Goal: Navigation & Orientation: Find specific page/section

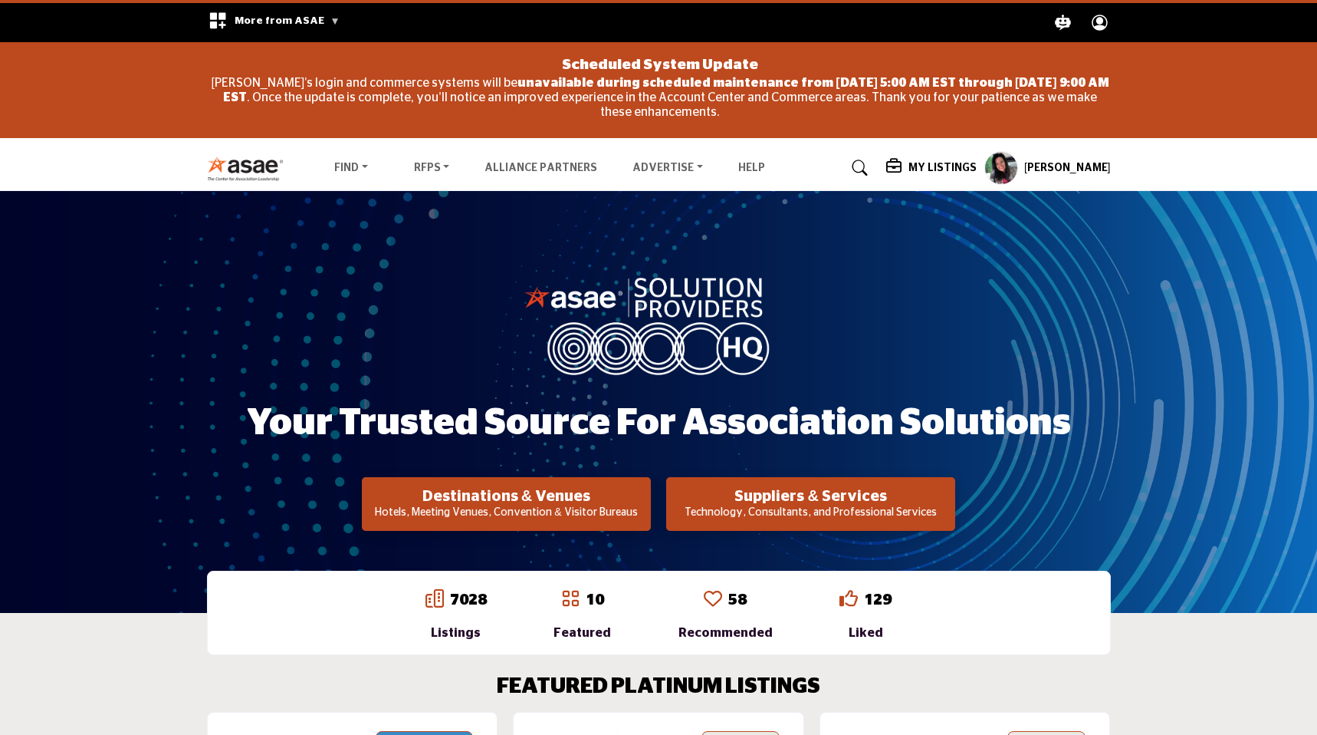
click at [1015, 167] on profile-featured-9d57d186-dcdc-4fd1-8698-ebbedcf867ab "Show hide supplier dropdown" at bounding box center [1002, 168] width 34 height 34
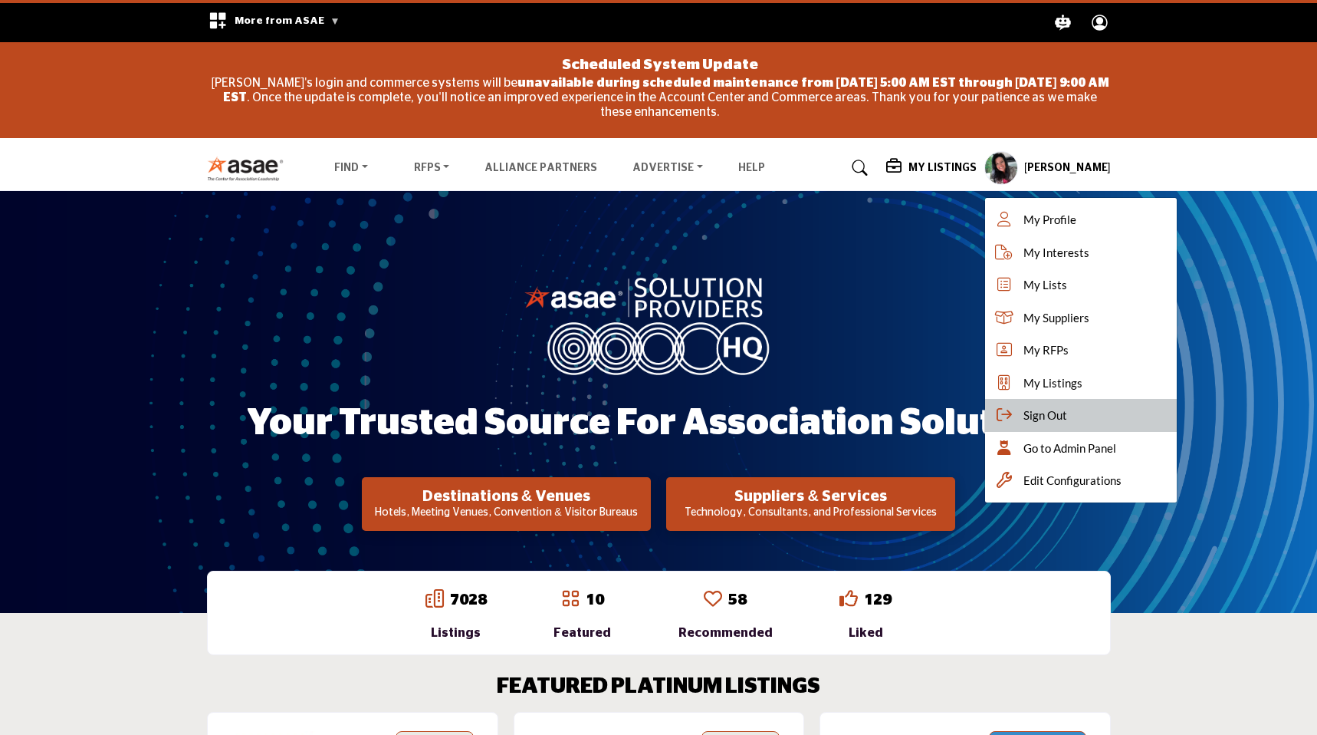
click at [1032, 409] on div "Sign Out" at bounding box center [1081, 415] width 192 height 33
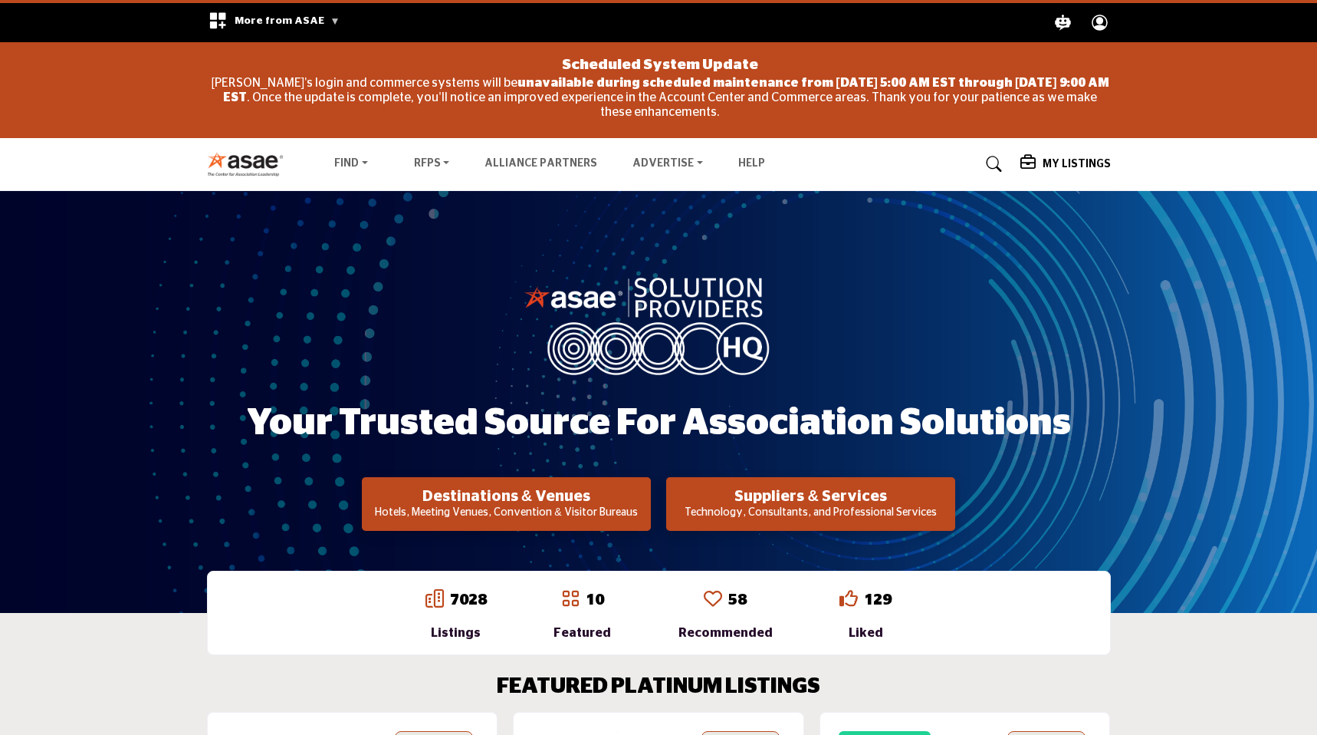
click at [1036, 158] on icon at bounding box center [1030, 162] width 18 height 15
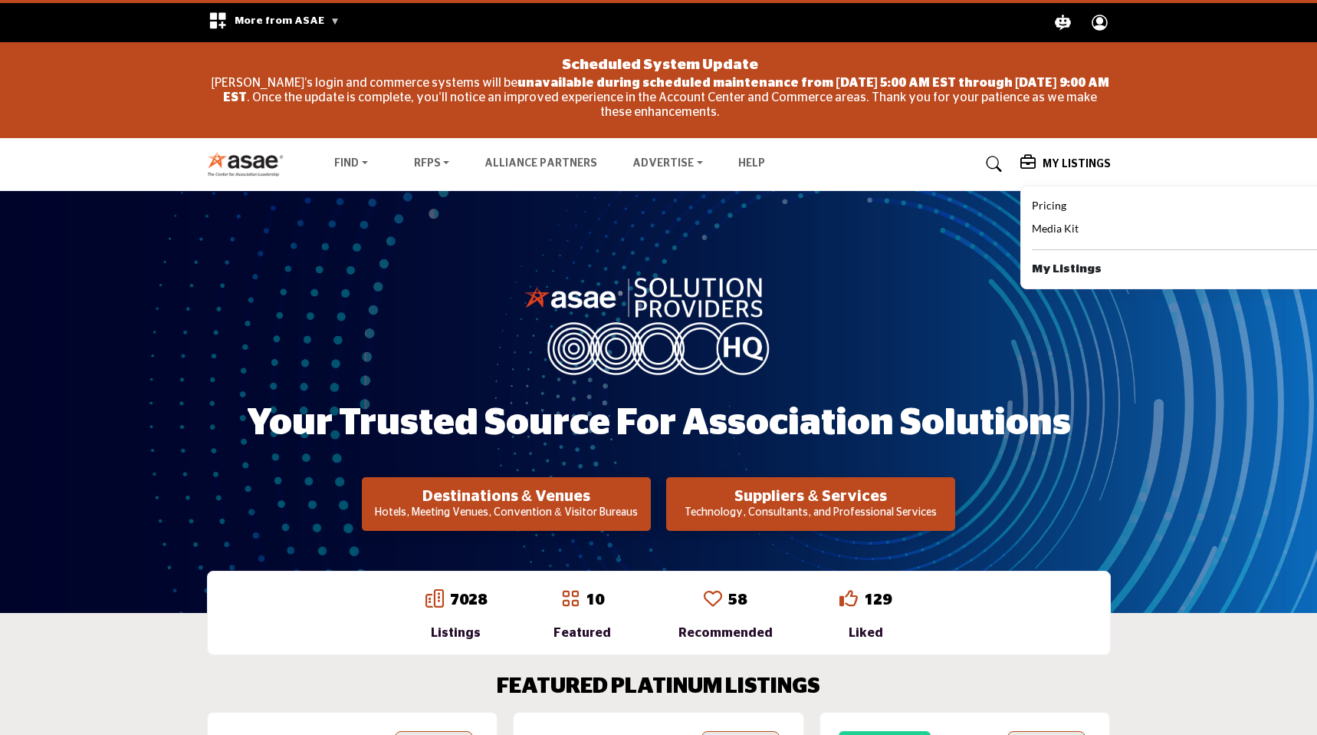
click at [1041, 268] on b "My Listings" at bounding box center [1067, 270] width 70 height 18
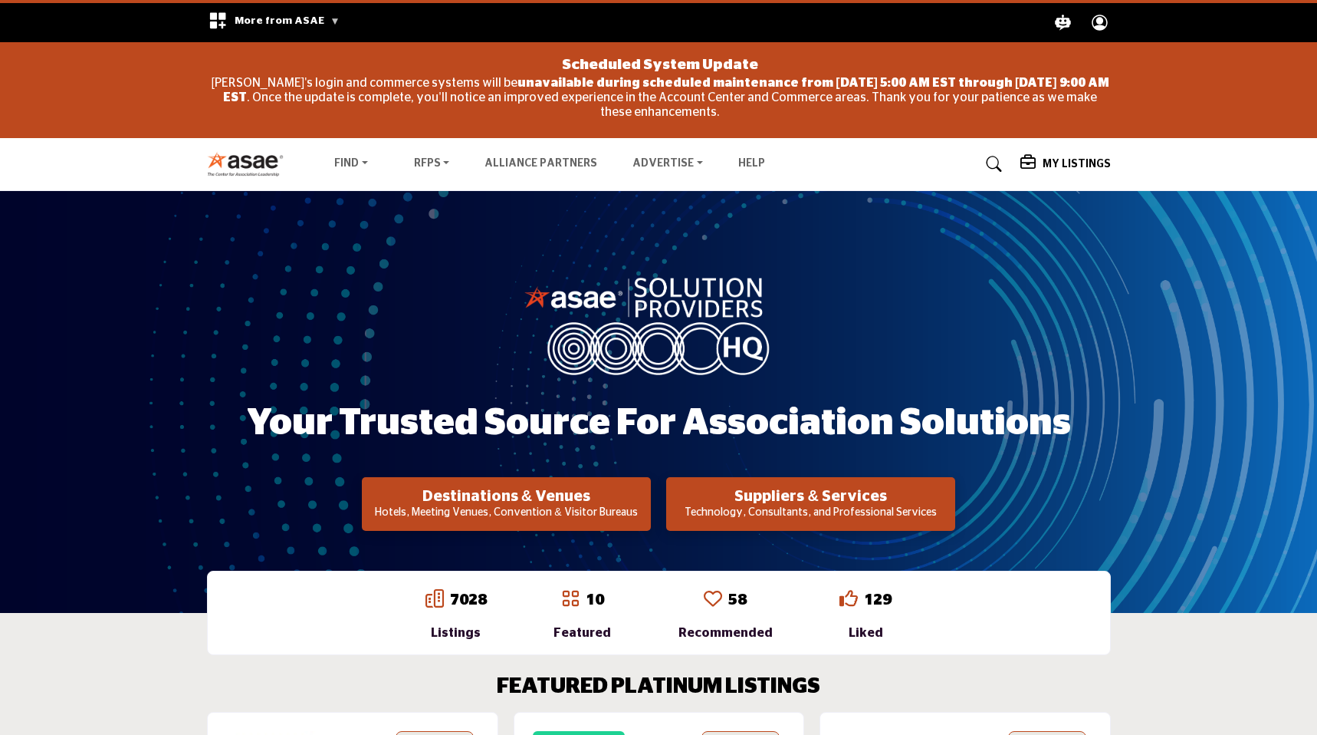
click at [1038, 163] on icon at bounding box center [1030, 162] width 18 height 15
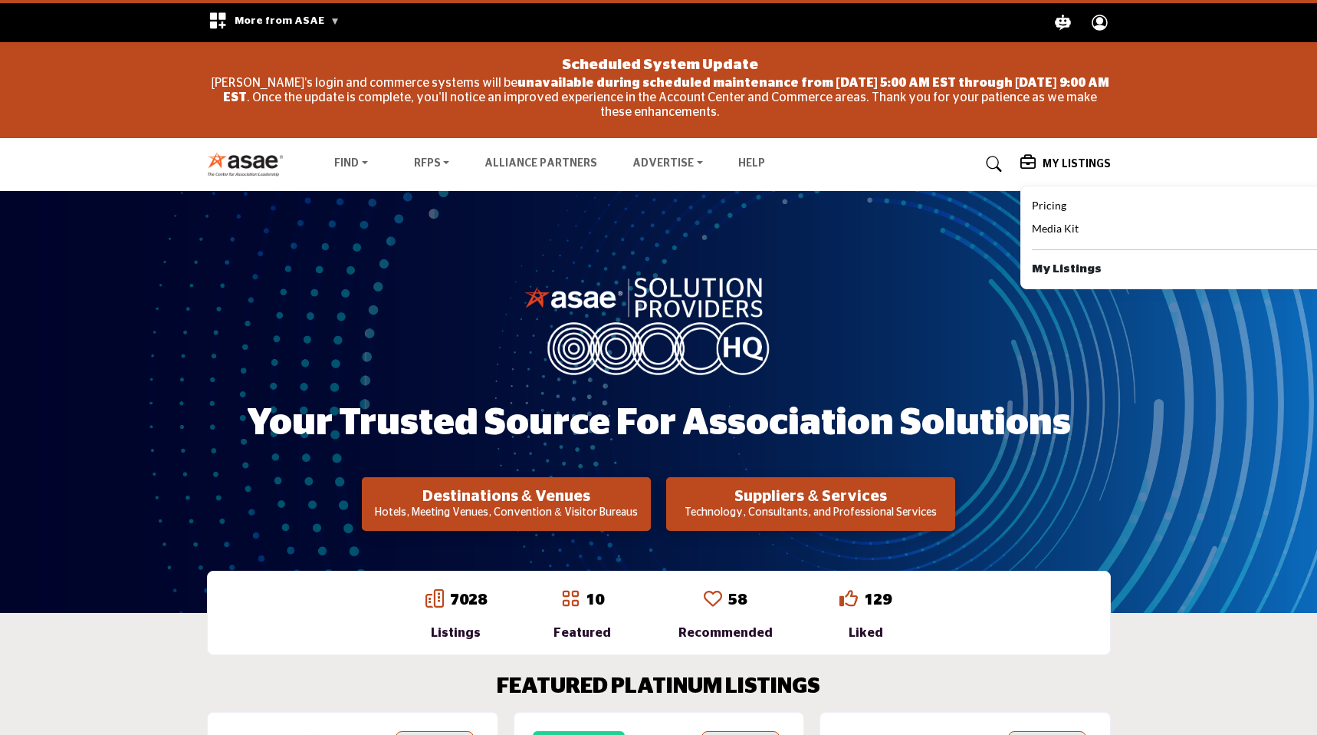
click at [986, 238] on div "Your Trusted Source for Association Solutions Destinations & Venues Hotels, Mee…" at bounding box center [658, 402] width 1317 height 422
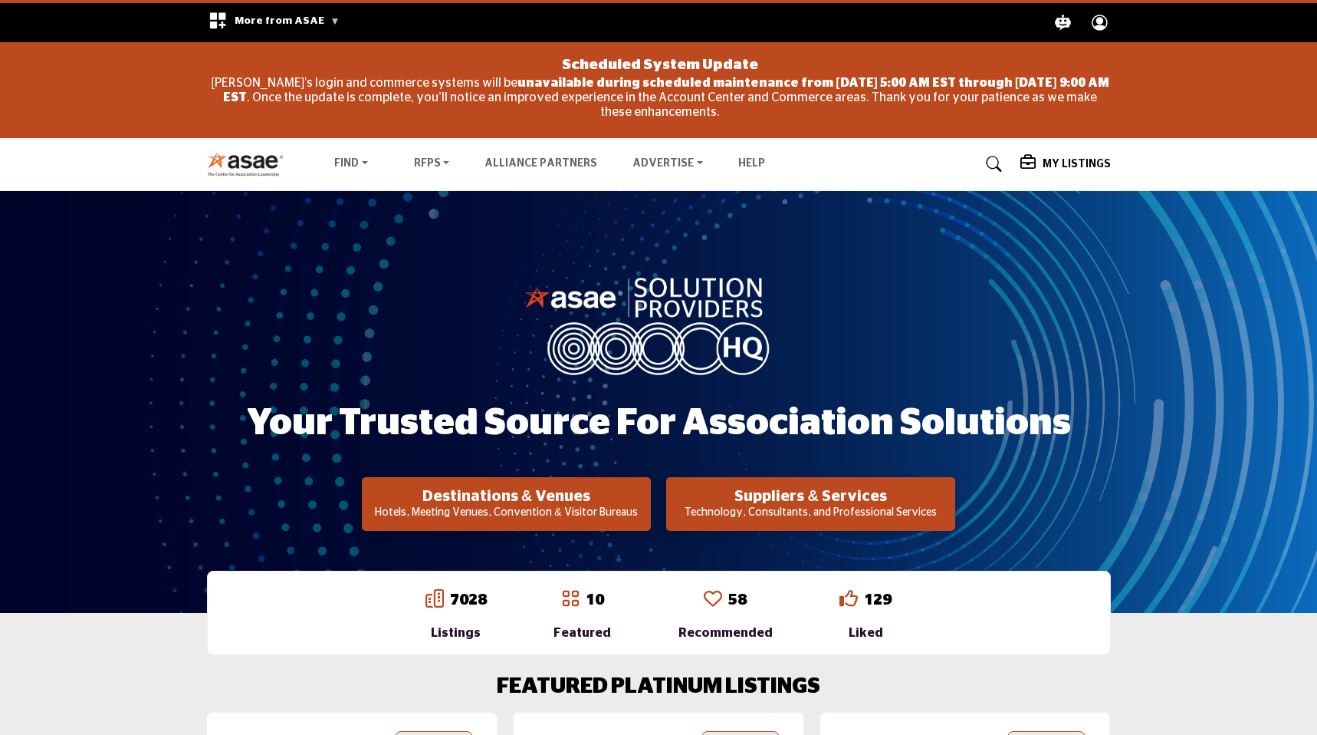
click at [1034, 162] on icon at bounding box center [1030, 162] width 18 height 15
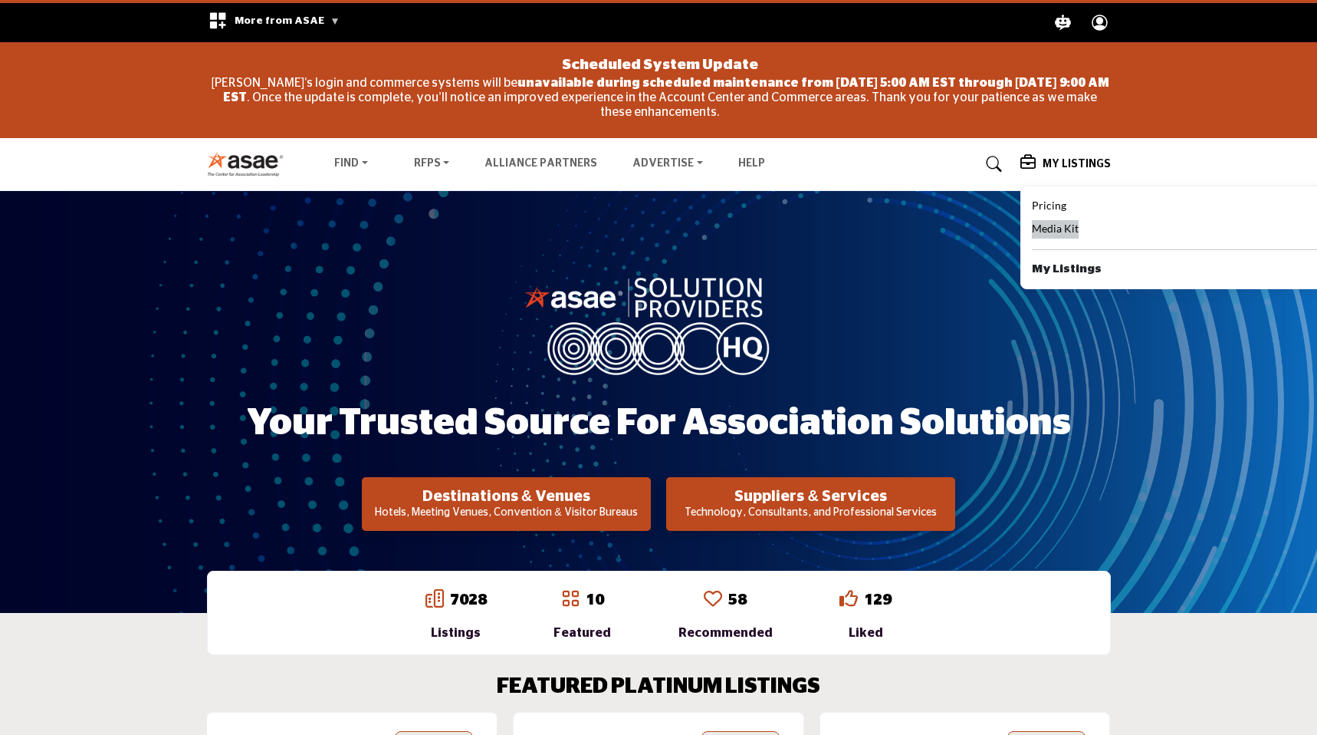
click at [1051, 230] on span "Media Kit" at bounding box center [1055, 228] width 47 height 13
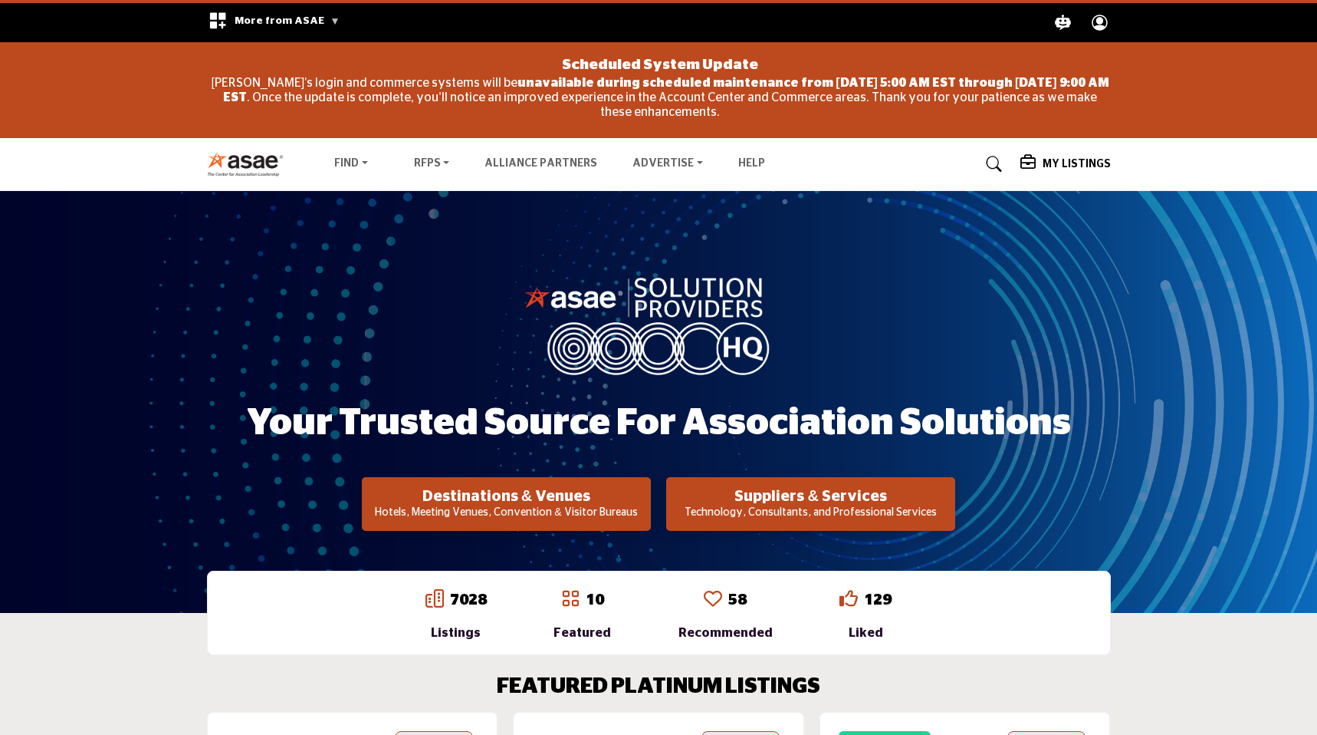
click at [1039, 163] on icon at bounding box center [1030, 162] width 18 height 15
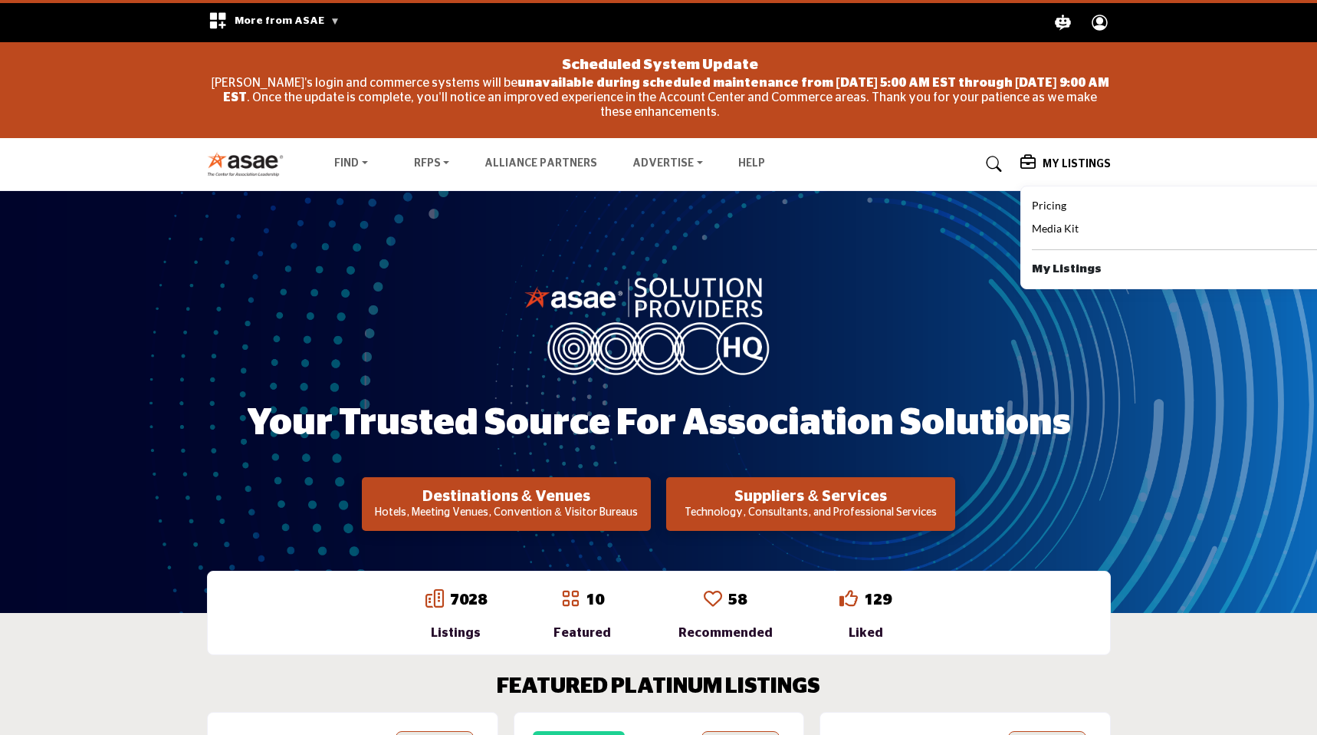
click at [1057, 268] on b "My Listings" at bounding box center [1067, 270] width 70 height 18
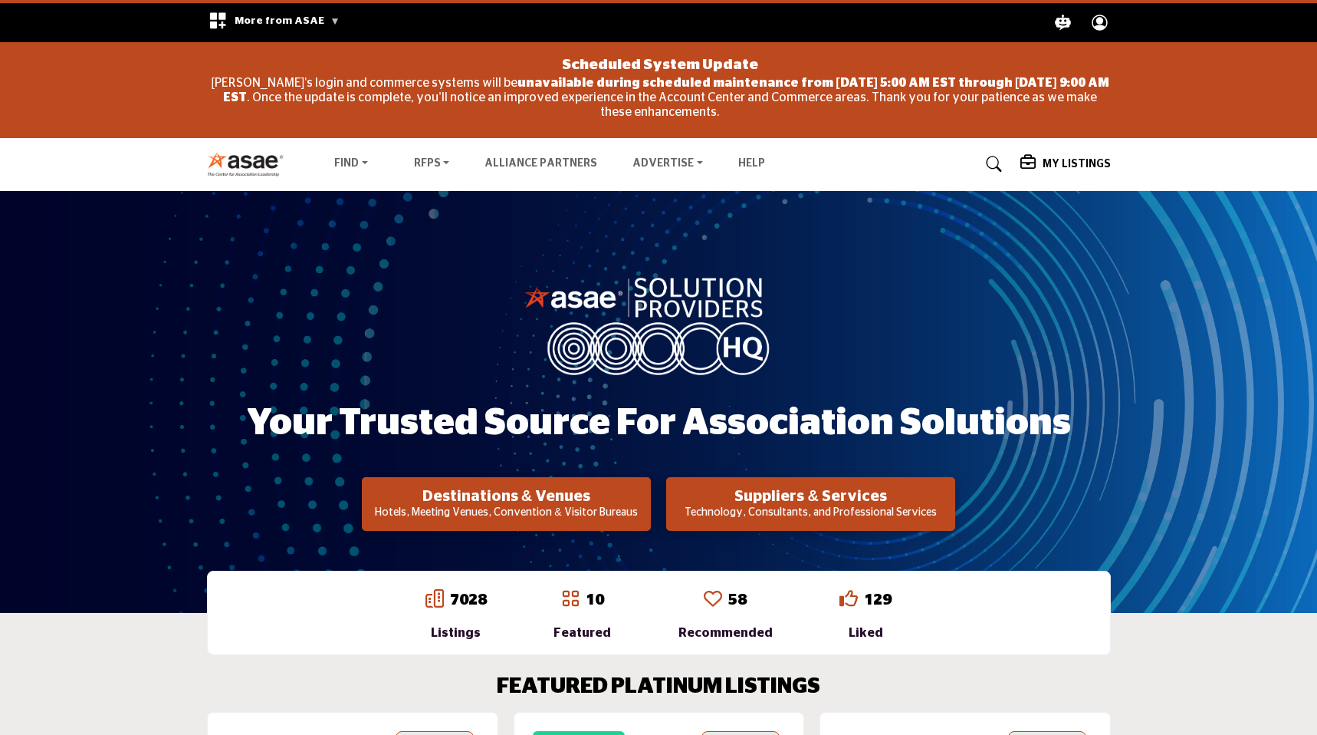
click at [1039, 163] on icon at bounding box center [1030, 162] width 18 height 15
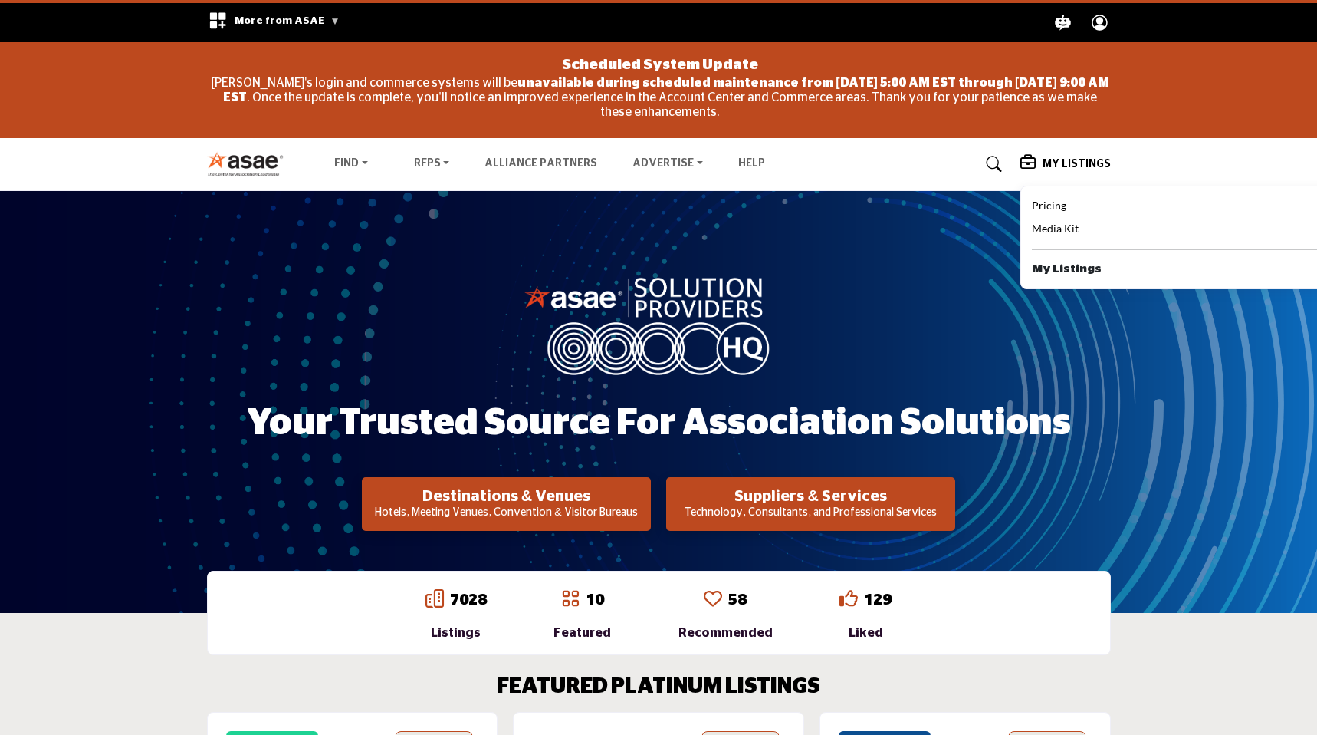
click at [915, 263] on div "Your Trusted Source for Association Solutions Destinations & Venues Hotels, Mee…" at bounding box center [658, 402] width 1317 height 422
